Goal: Check status: Check status

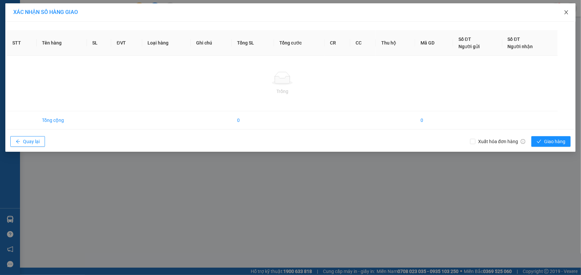
click at [567, 13] on icon "close" at bounding box center [565, 12] width 5 height 5
